Goal: Information Seeking & Learning: Learn about a topic

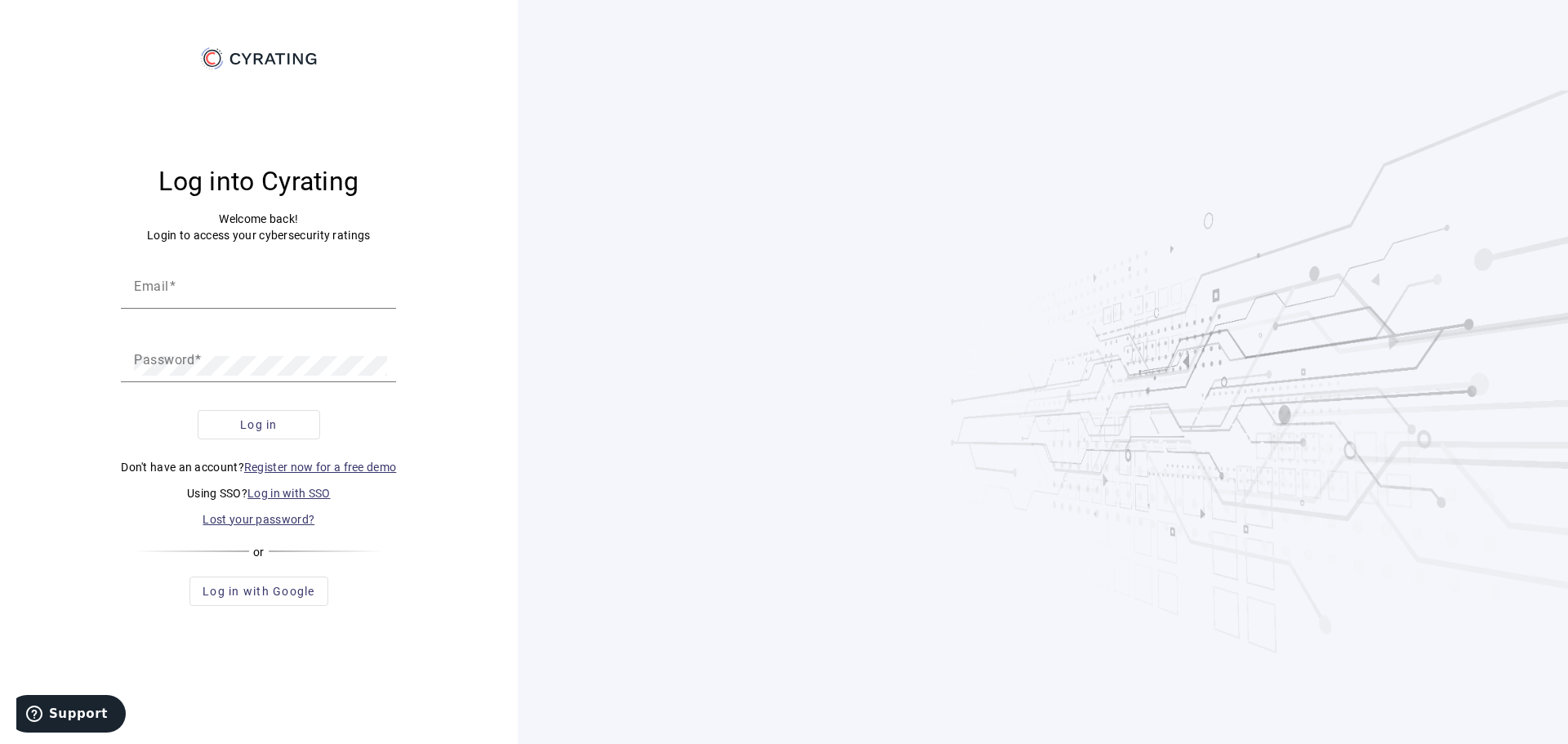
click at [255, 309] on div at bounding box center [258, 318] width 275 height 18
click at [241, 289] on input "Email" at bounding box center [258, 293] width 249 height 20
type input "[PERSON_NAME][EMAIL_ADDRESS][DOMAIN_NAME]"
click at [198, 410] on button "Log in" at bounding box center [259, 425] width 122 height 30
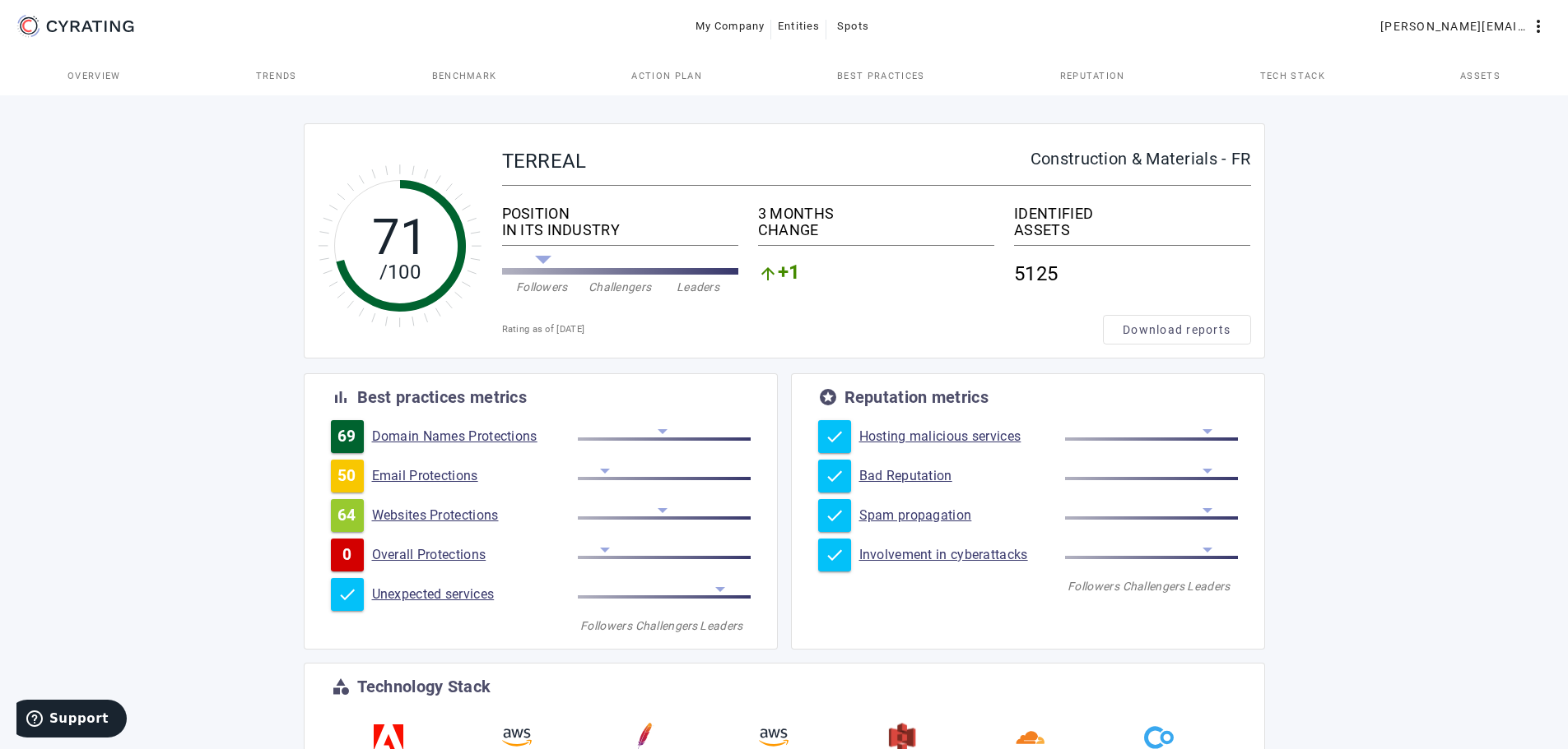
click at [463, 596] on link "Unexpected services" at bounding box center [475, 595] width 206 height 17
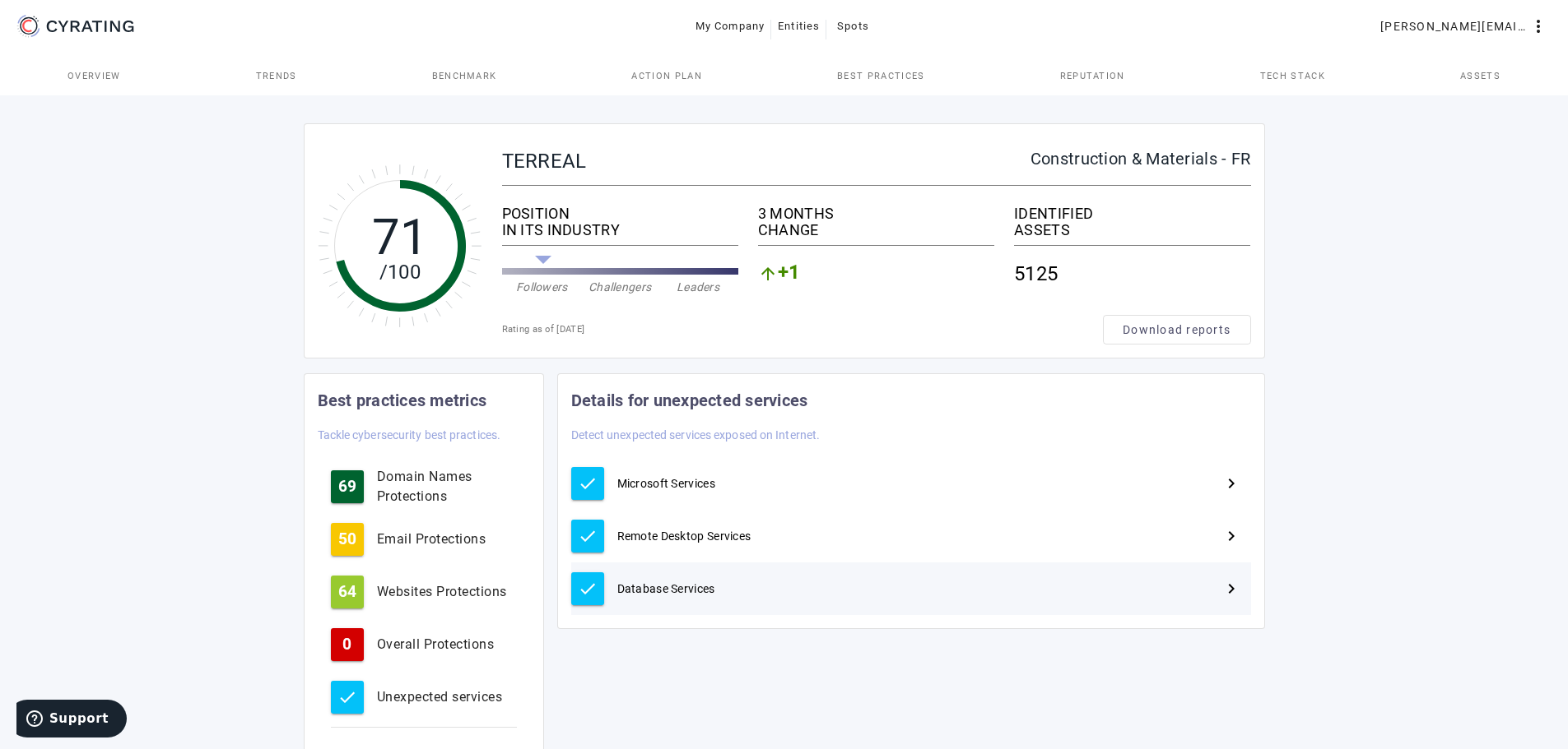
click at [693, 587] on span "Database Services" at bounding box center [666, 589] width 98 height 17
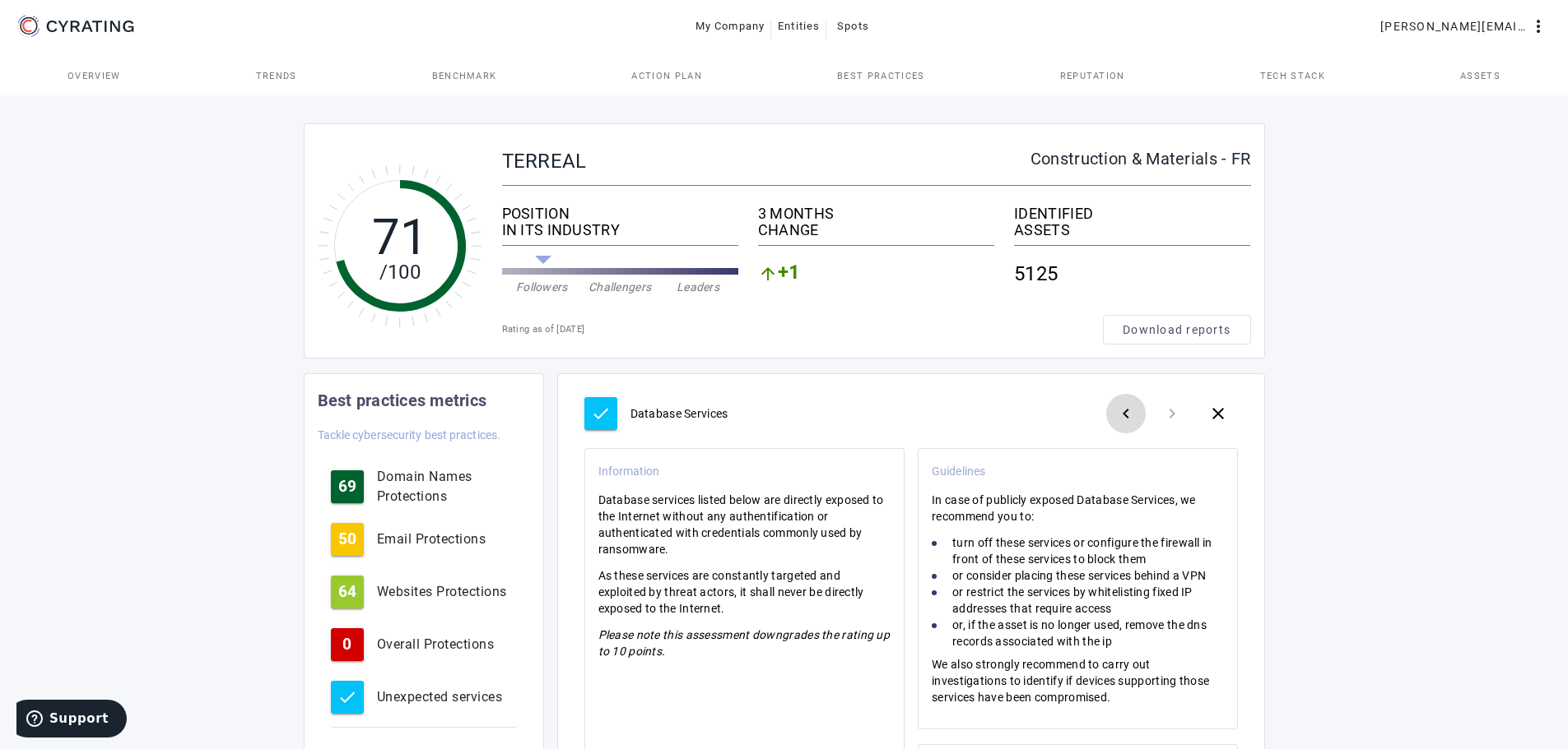
click at [1127, 414] on mat-icon "navigate_before" at bounding box center [1126, 414] width 20 height 20
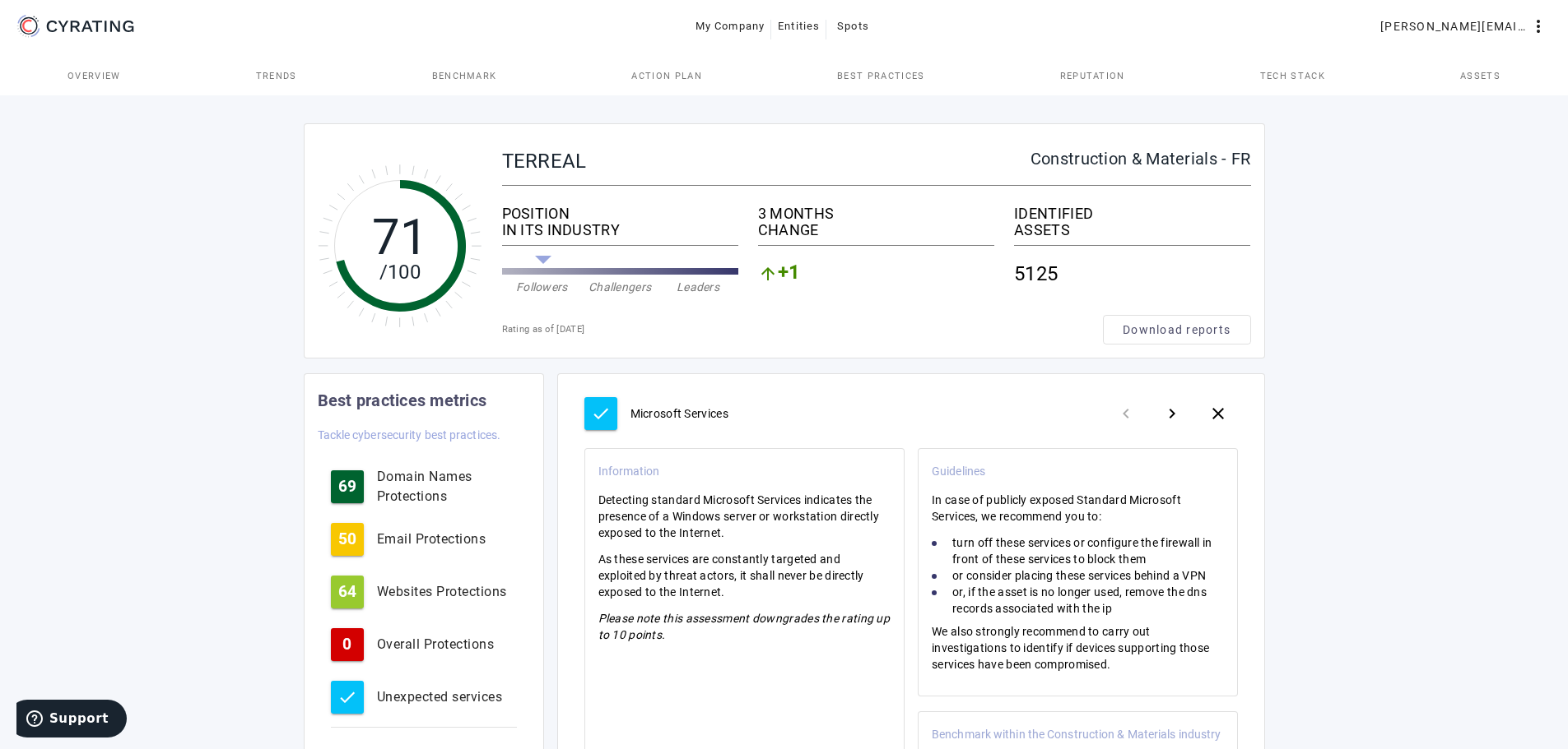
click at [1123, 414] on div "check Microsoft Services navigate_before navigate_next close" at bounding box center [911, 413] width 654 height 52
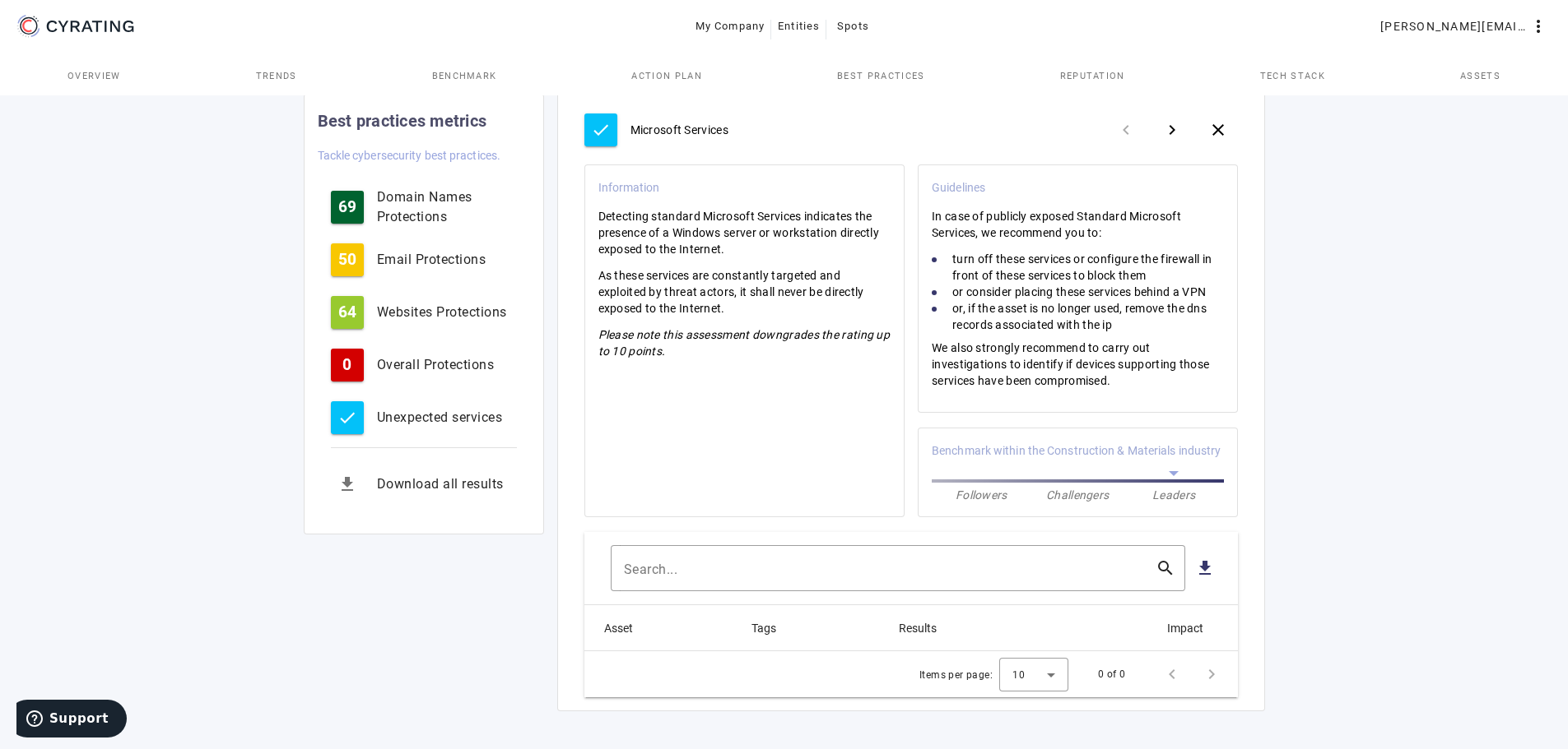
scroll to position [289, 0]
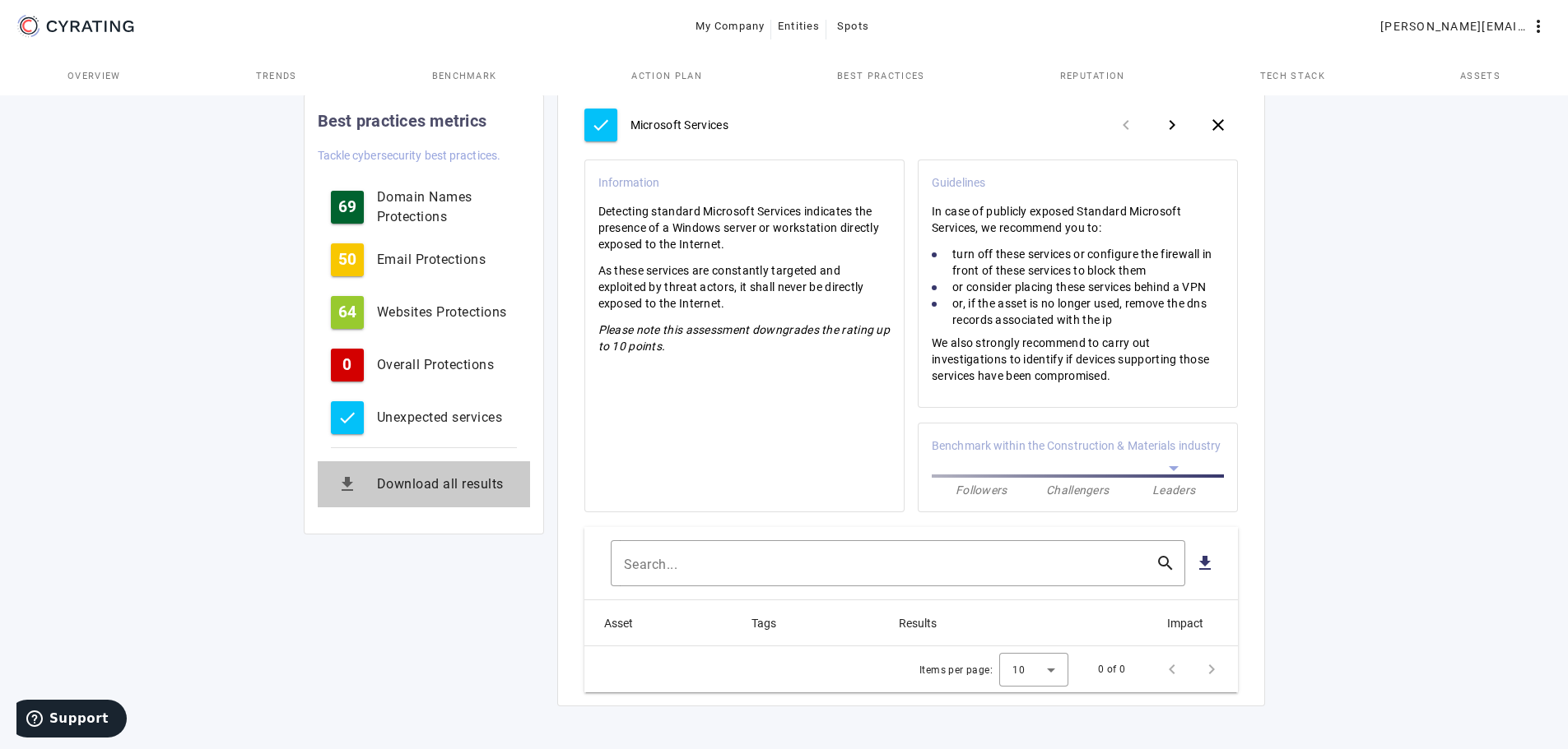
click at [465, 482] on div "Download all results" at bounding box center [447, 484] width 140 height 20
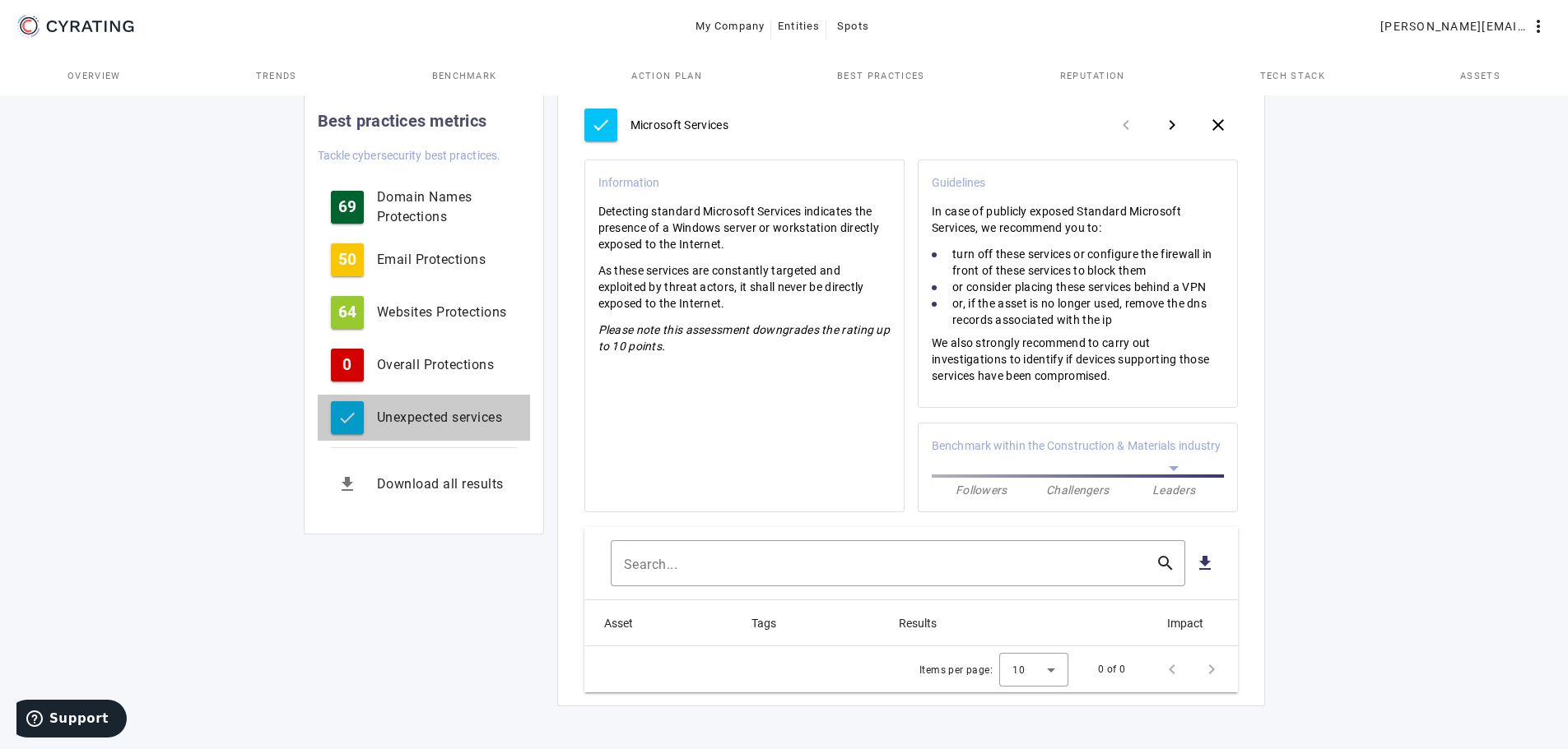
click at [422, 414] on div "Unexpected services" at bounding box center [447, 418] width 140 height 20
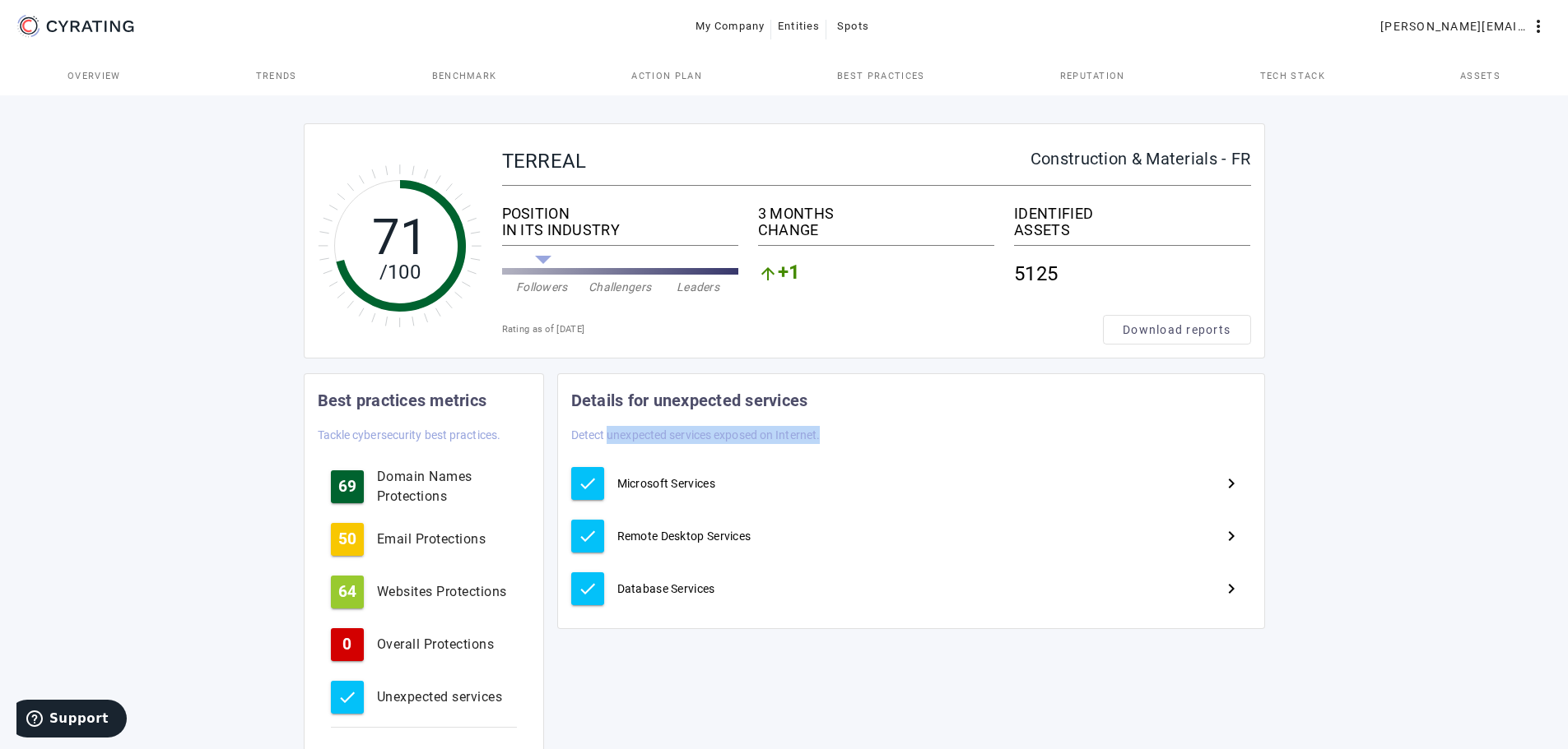
drag, startPoint x: 610, startPoint y: 425, endPoint x: 844, endPoint y: 429, distance: 234.0
click at [844, 429] on mat-card-header "Details for unexpected services Detect unexpected services exposed on Internet." at bounding box center [911, 416] width 706 height 83
